Goal: Information Seeking & Learning: Learn about a topic

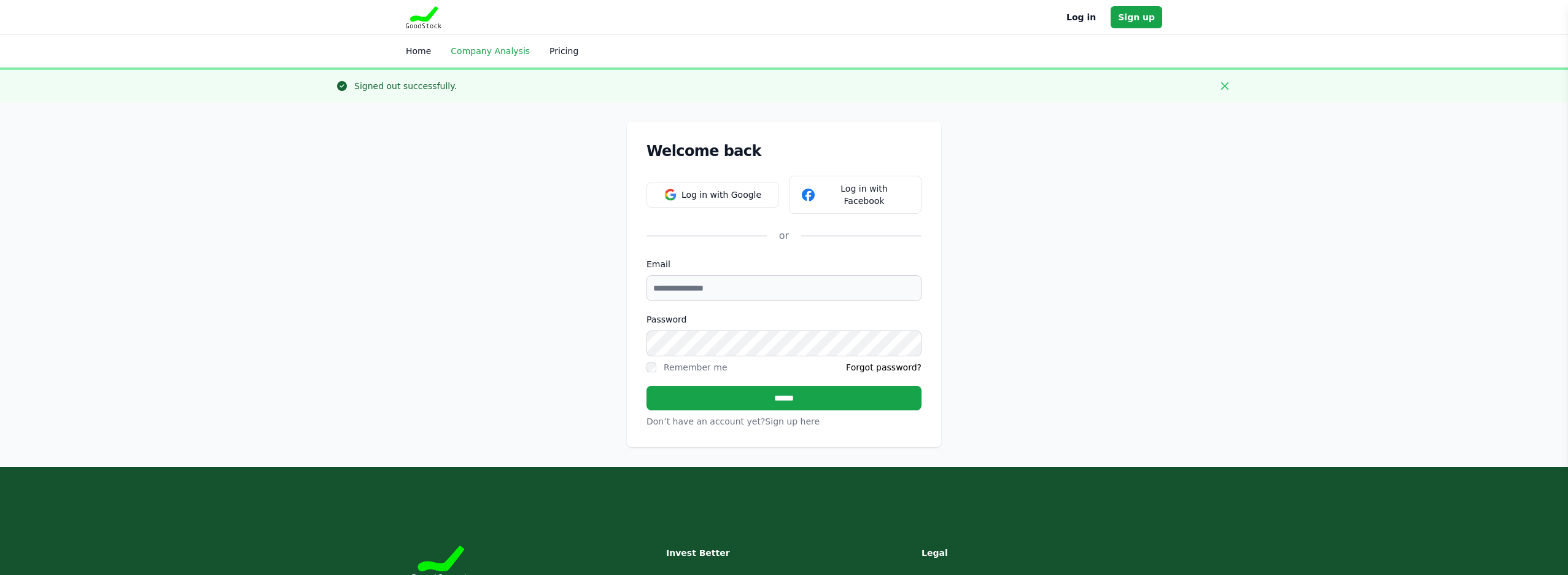
click at [464, 52] on link "Company Analysis" at bounding box center [490, 50] width 79 height 10
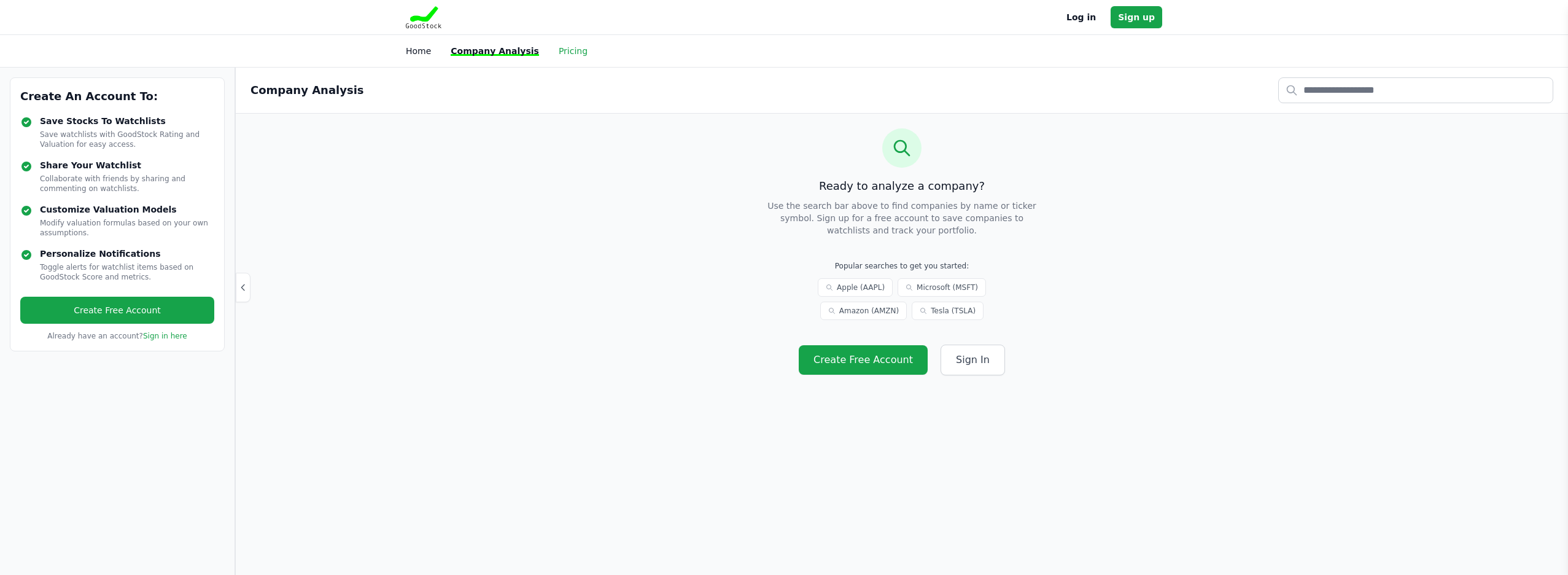
click at [561, 54] on link "Pricing" at bounding box center [573, 50] width 29 height 10
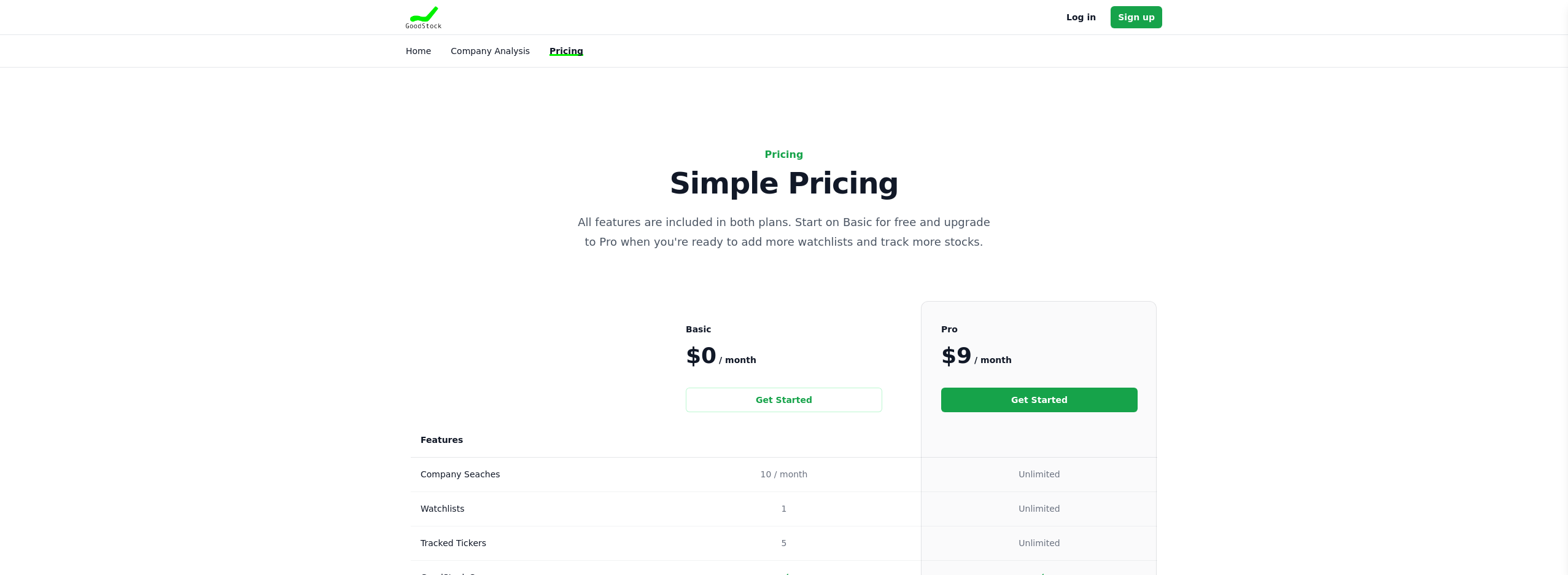
click at [427, 56] on li "Home" at bounding box center [418, 50] width 25 height 12
drag, startPoint x: 423, startPoint y: 50, endPoint x: 451, endPoint y: 53, distance: 28.2
click at [423, 50] on link "Home" at bounding box center [418, 50] width 25 height 10
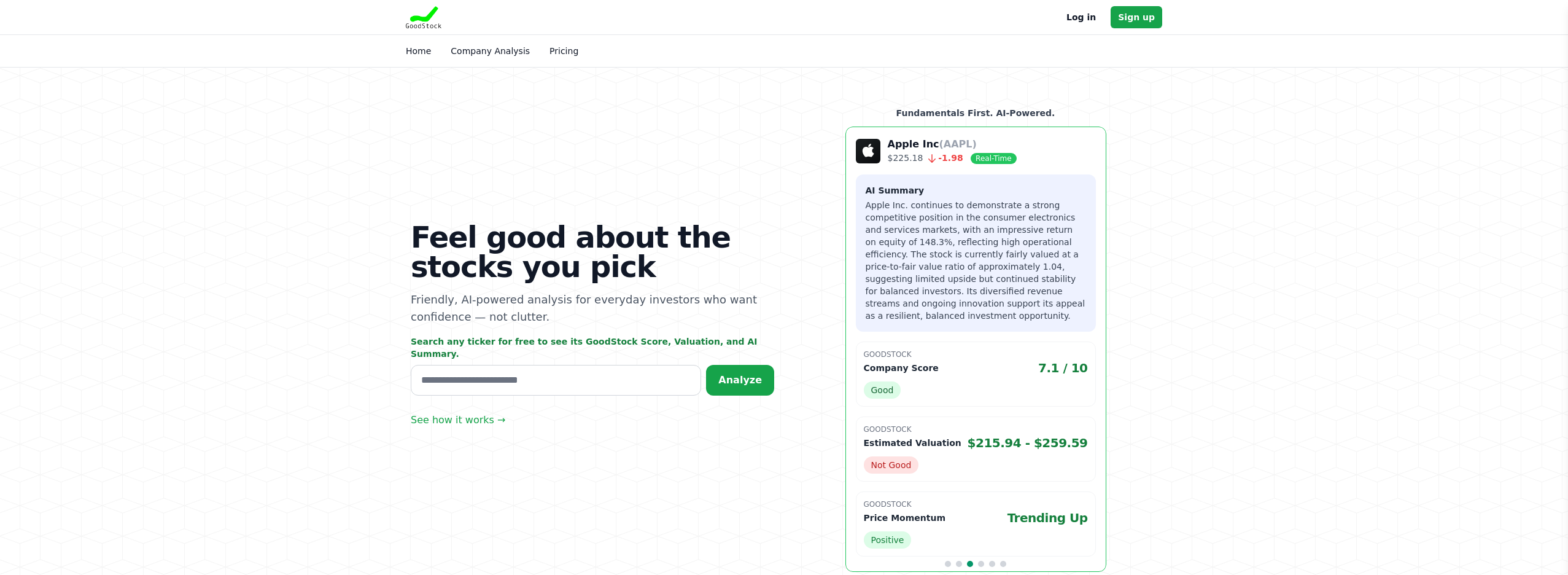
click at [948, 151] on p "Apple Inc (AAPL)" at bounding box center [952, 144] width 129 height 15
